Goal: Navigation & Orientation: Find specific page/section

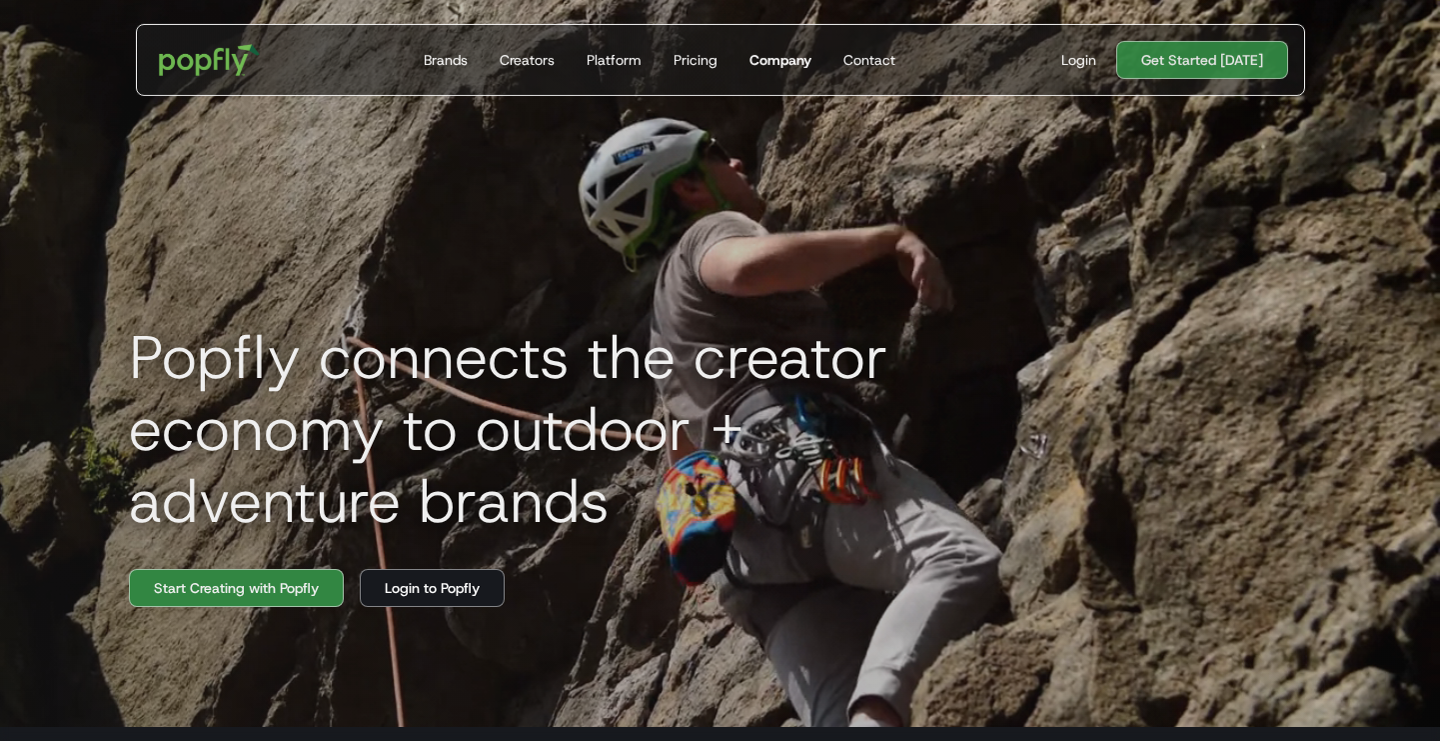
click at [796, 51] on div "Company" at bounding box center [780, 60] width 62 height 20
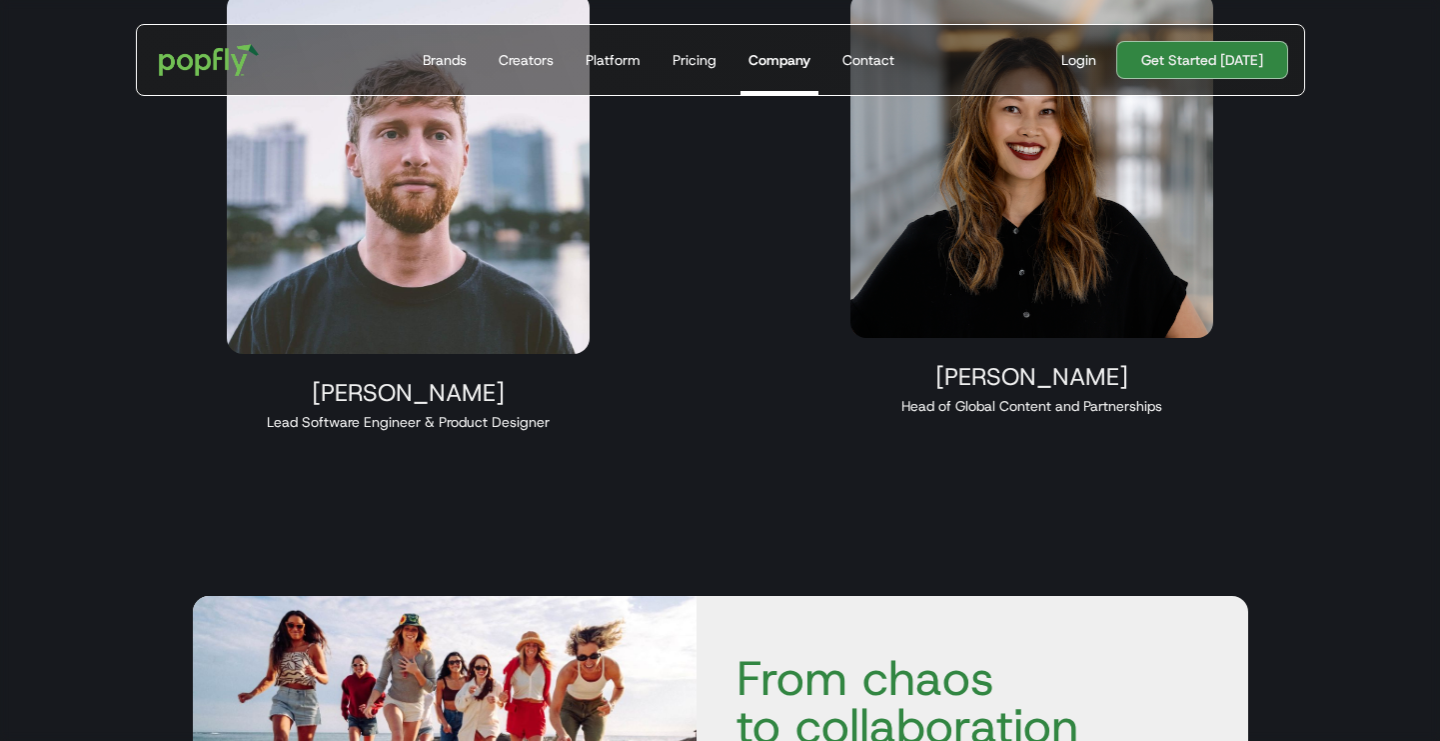
scroll to position [2479, 0]
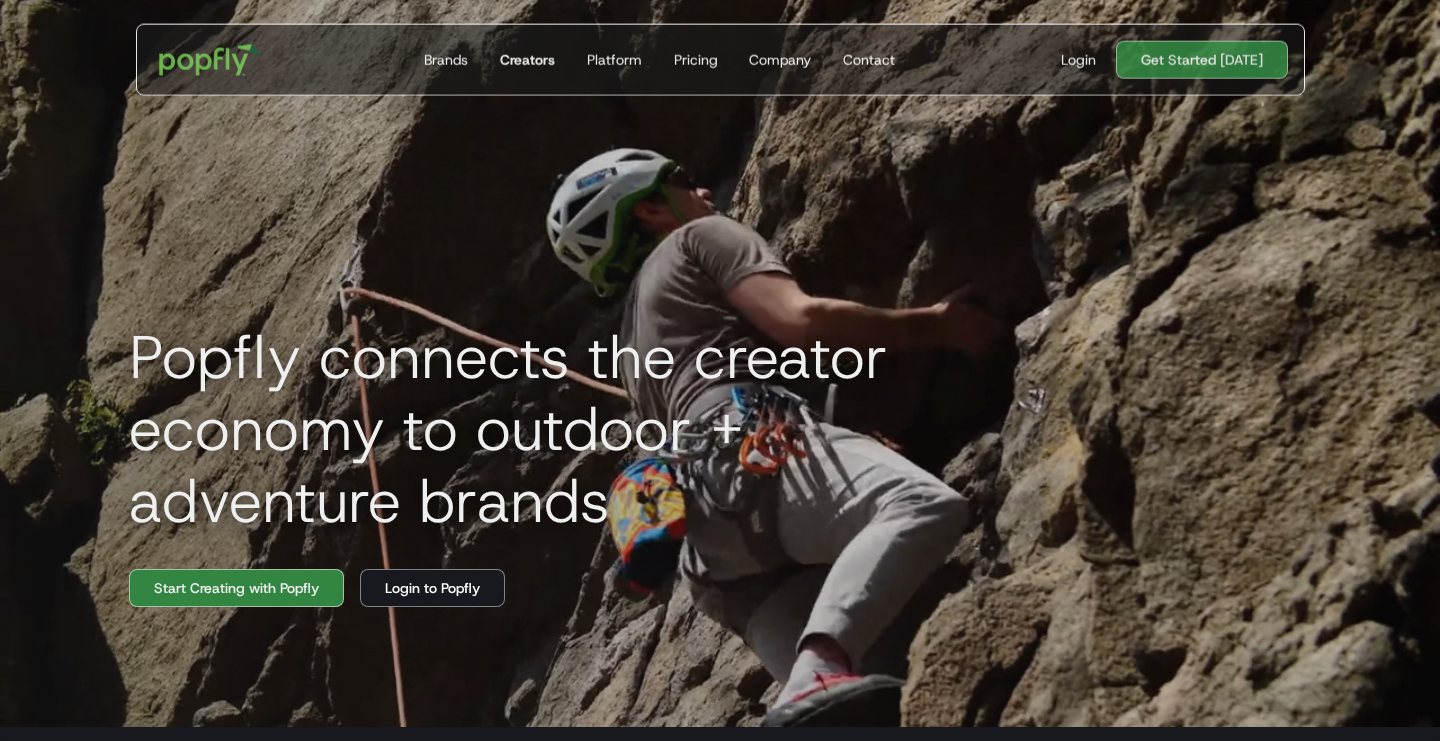
click at [527, 56] on div "Creators" at bounding box center [526, 60] width 55 height 20
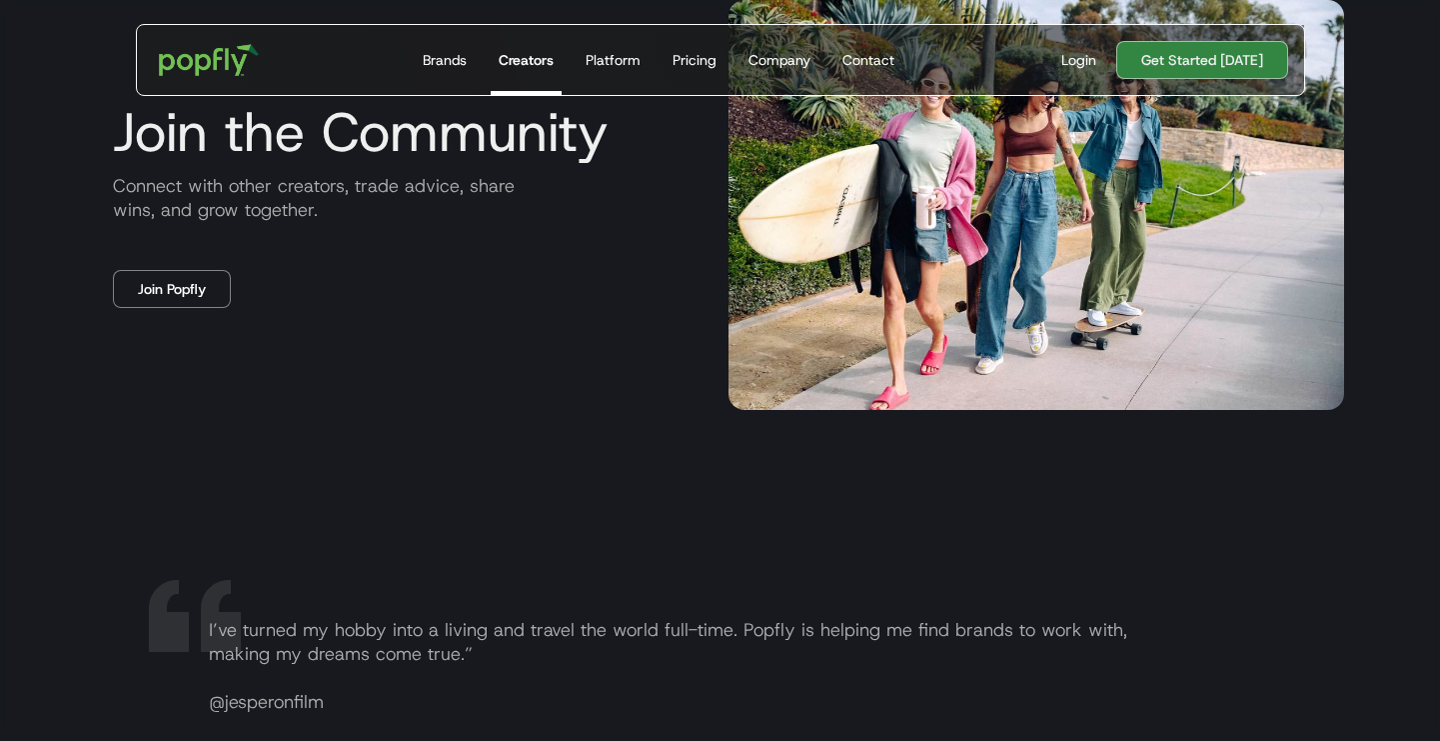
scroll to position [3805, 0]
